Goal: Information Seeking & Learning: Learn about a topic

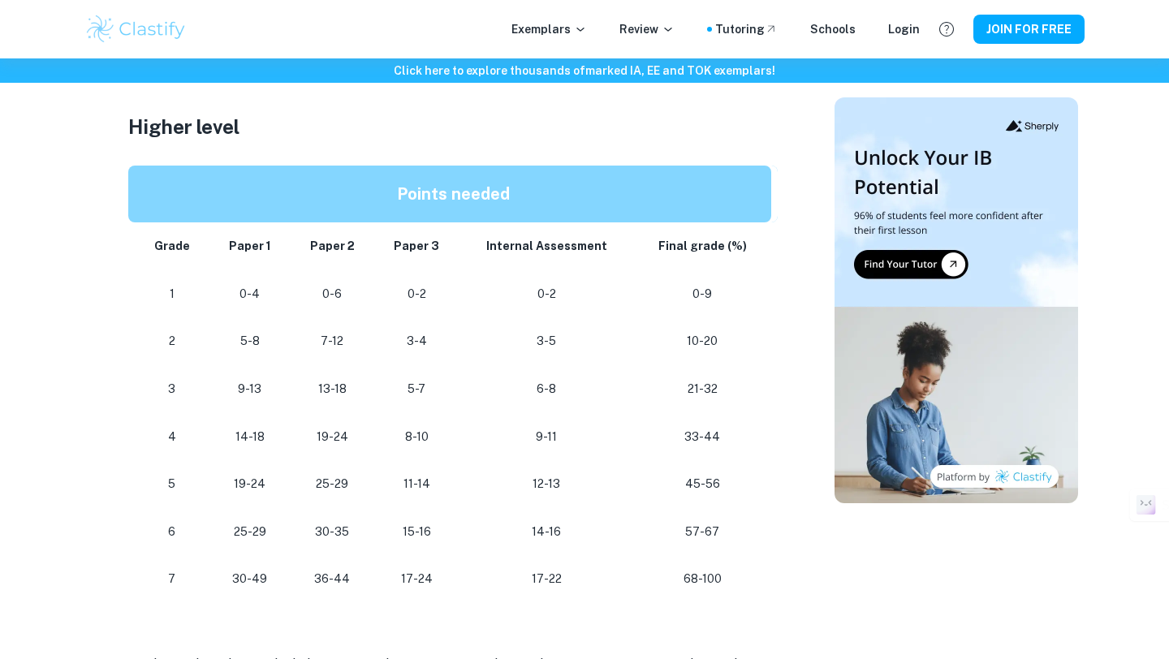
scroll to position [1363, 0]
drag, startPoint x: 233, startPoint y: 579, endPoint x: 263, endPoint y: 579, distance: 30.0
click at [263, 579] on p "30-49" at bounding box center [249, 580] width 55 height 22
click at [279, 573] on td "30-49" at bounding box center [249, 580] width 81 height 48
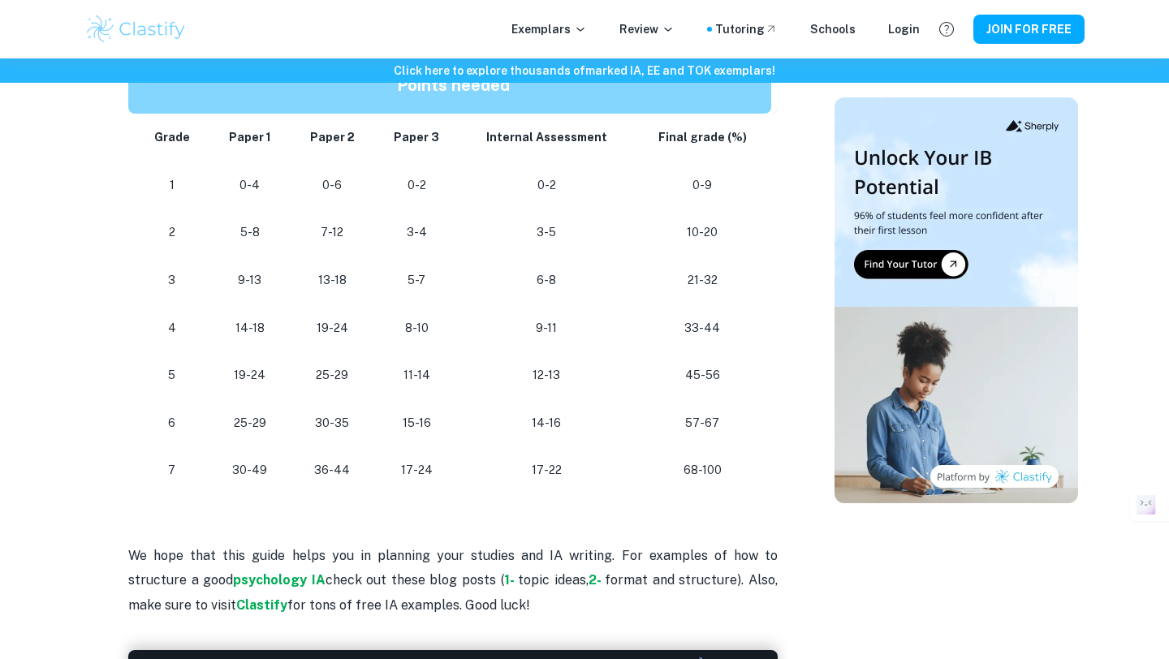
scroll to position [1505, 0]
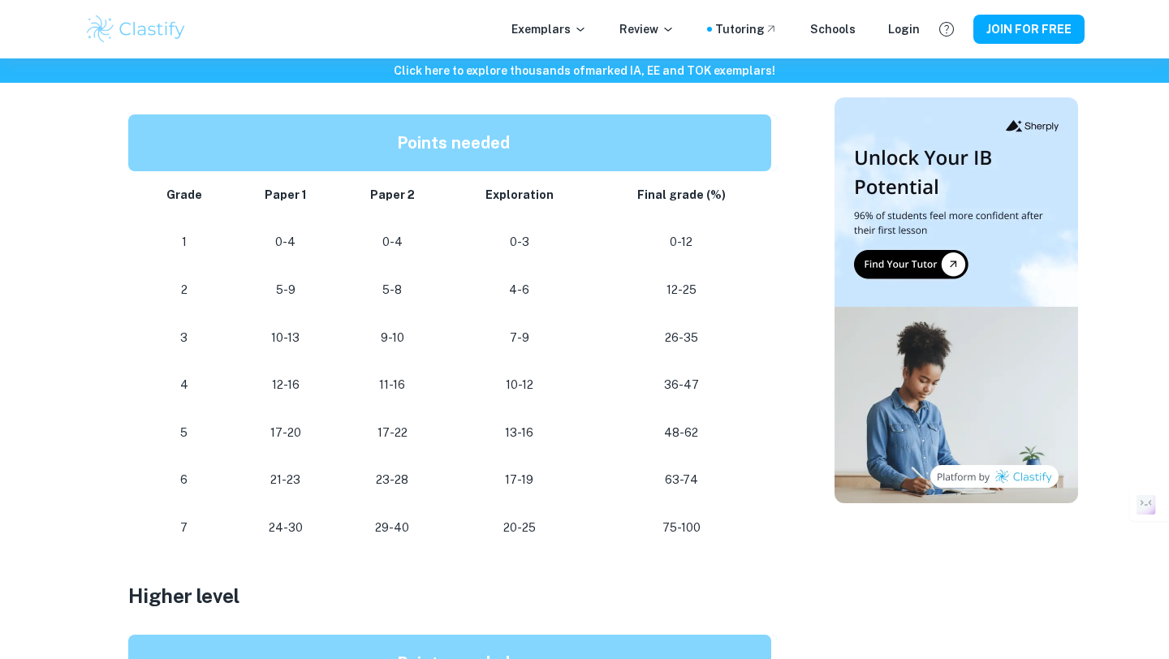
scroll to position [914, 0]
drag, startPoint x: 268, startPoint y: 528, endPoint x: 352, endPoint y: 528, distance: 84.4
click at [352, 528] on tr "[PHONE_NUMBER] [PHONE_NUMBER]" at bounding box center [452, 527] width 649 height 48
click at [350, 528] on td "29-40" at bounding box center [392, 527] width 109 height 48
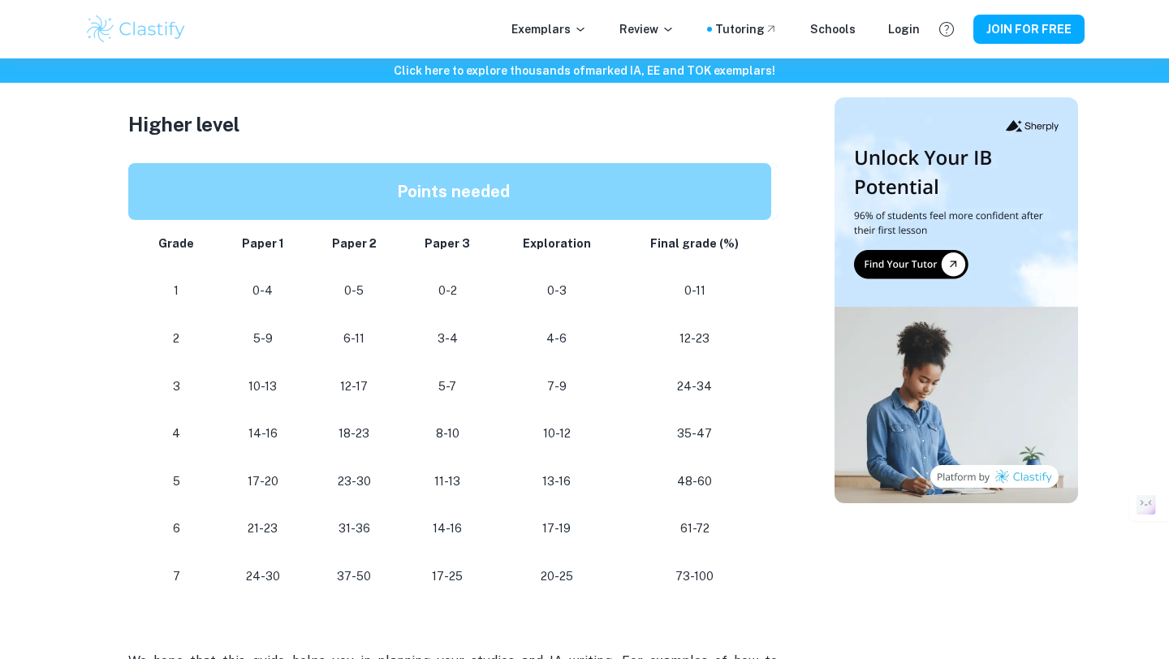
scroll to position [1386, 0]
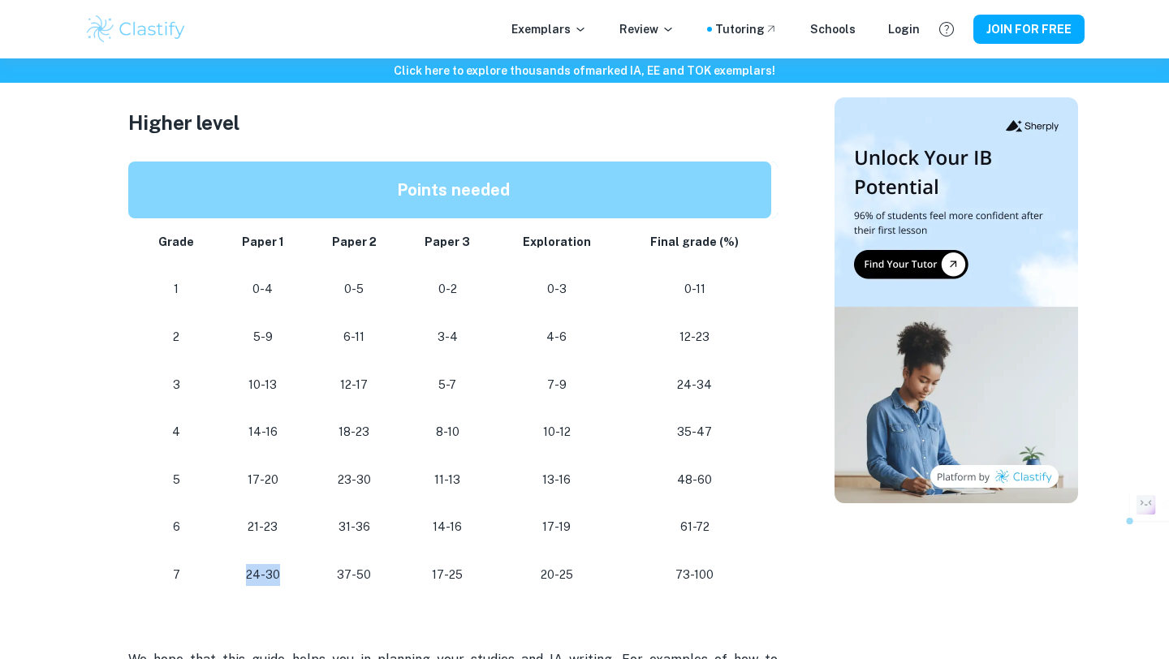
drag, startPoint x: 243, startPoint y: 573, endPoint x: 295, endPoint y: 573, distance: 51.9
click at [295, 573] on p "24-30" at bounding box center [263, 575] width 64 height 22
click at [261, 573] on p "24-30" at bounding box center [263, 575] width 64 height 22
click at [229, 579] on td "24-30" at bounding box center [263, 575] width 90 height 48
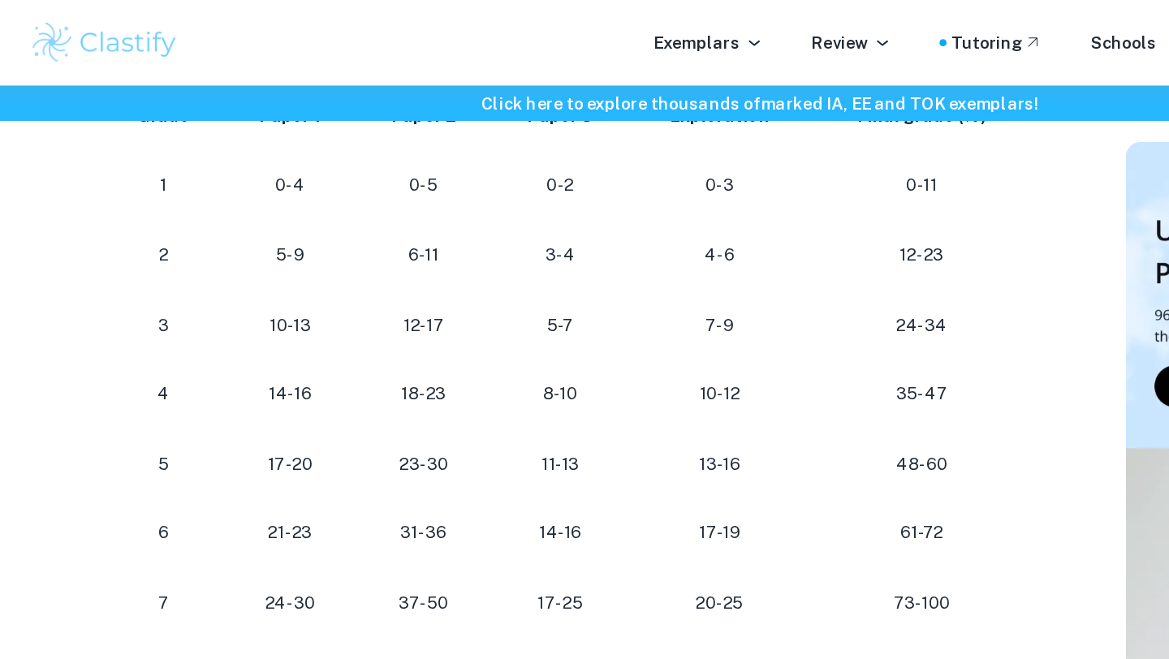
scroll to position [1505, 0]
